Goal: Task Accomplishment & Management: Manage account settings

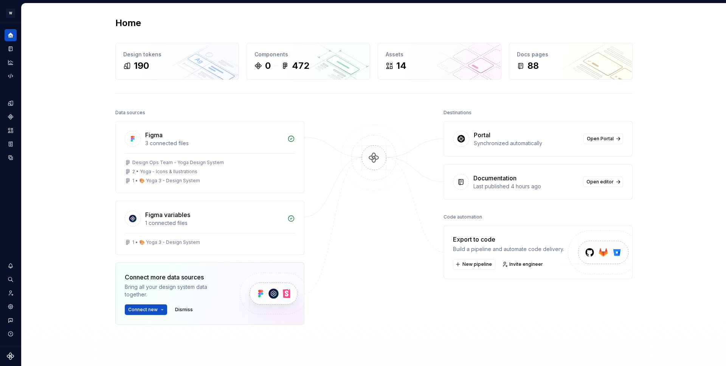
click at [47, 137] on div "Home Design tokens 190 Components 0 472 Assets 14 Docs pages 88 Data sources Fi…" at bounding box center [374, 204] width 704 height 403
click at [13, 306] on icon "Settings" at bounding box center [10, 306] width 7 height 7
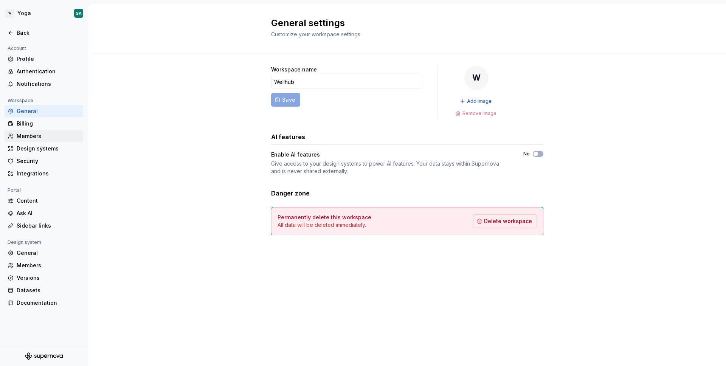
click at [28, 136] on div "Members" at bounding box center [49, 136] width 64 height 8
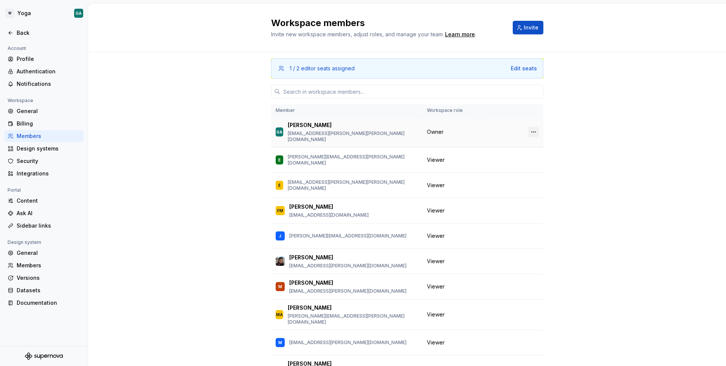
click at [528, 129] on button "button" at bounding box center [533, 132] width 11 height 11
click at [501, 144] on div "Transfer ownership" at bounding box center [485, 144] width 79 height 8
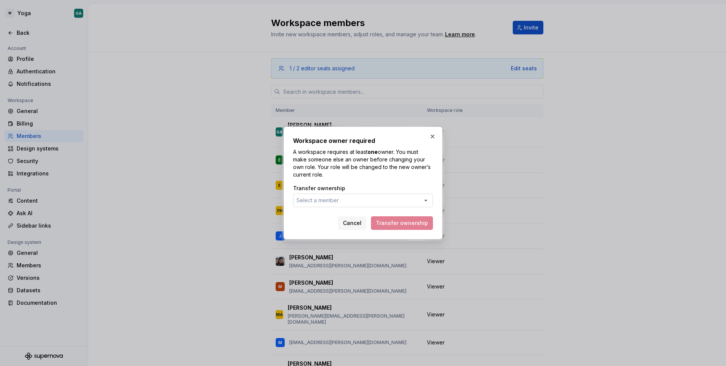
click at [355, 203] on button "Select a member" at bounding box center [363, 201] width 140 height 14
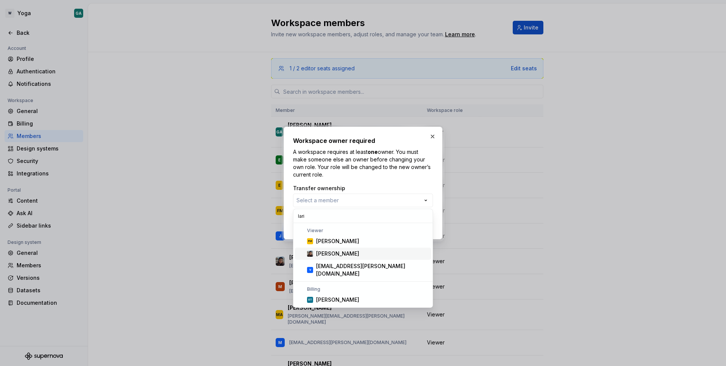
type input "lari"
click at [352, 255] on div "[PERSON_NAME]" at bounding box center [372, 254] width 112 height 8
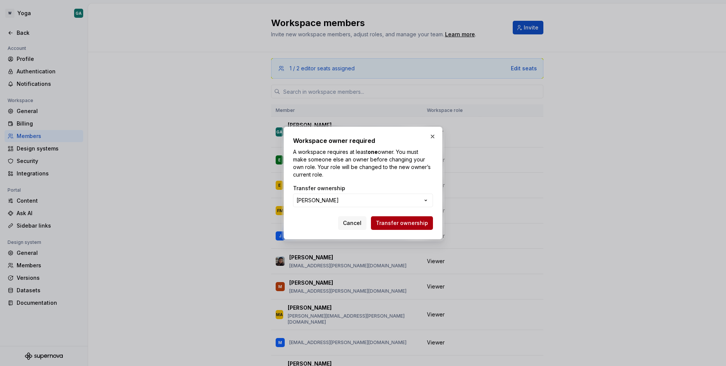
click at [410, 223] on span "Transfer ownership" at bounding box center [402, 223] width 52 height 8
